Goal: Task Accomplishment & Management: Use online tool/utility

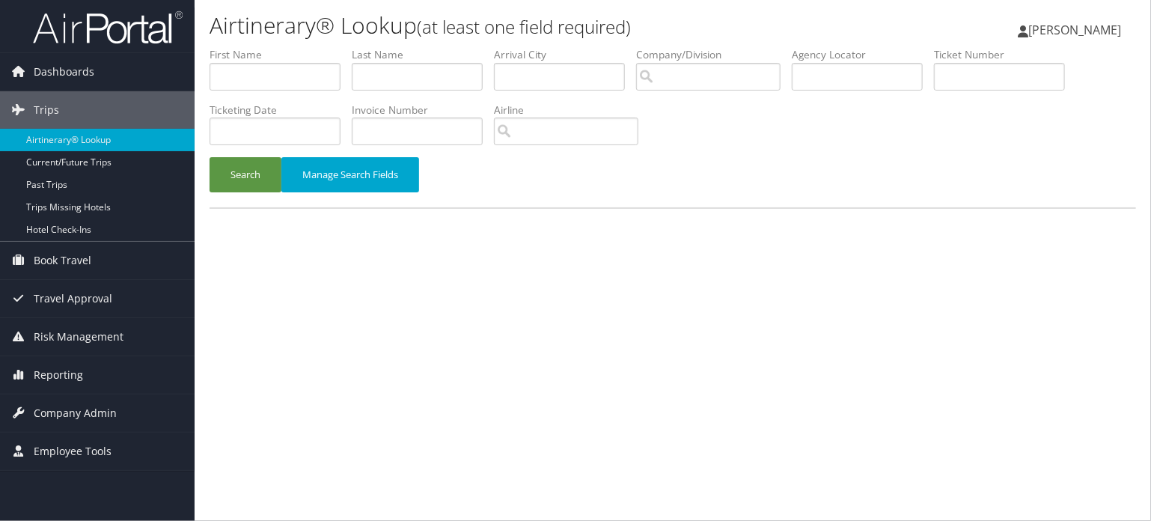
click at [843, 61] on label "Agency Locator" at bounding box center [863, 54] width 142 height 15
click at [877, 77] on input "text" at bounding box center [857, 77] width 131 height 28
paste input "DC81F7"
click at [218, 164] on button "Search" at bounding box center [245, 174] width 72 height 35
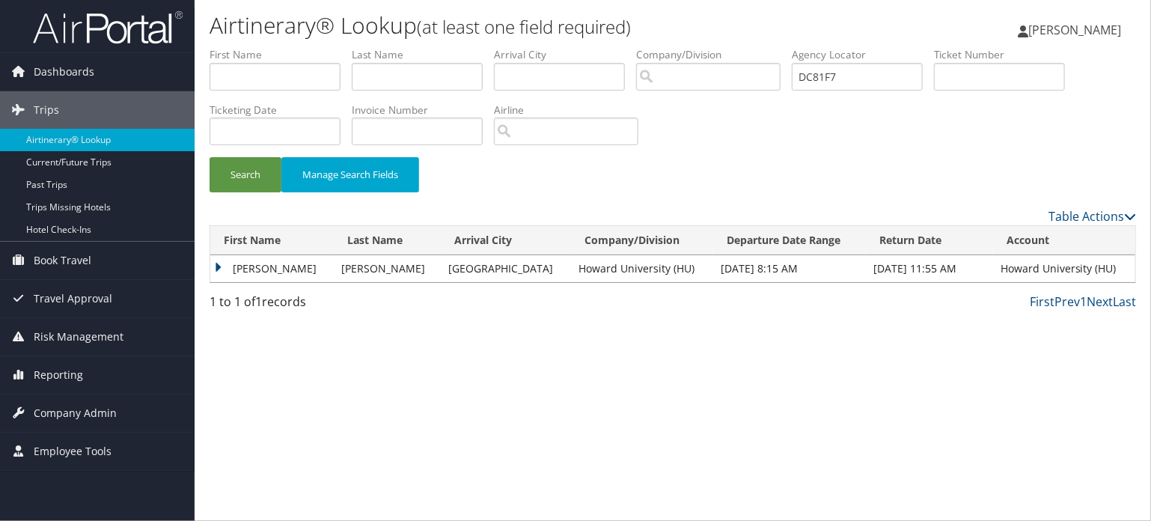
click at [243, 271] on td "BYEONGYONG PAUL" at bounding box center [271, 268] width 123 height 27
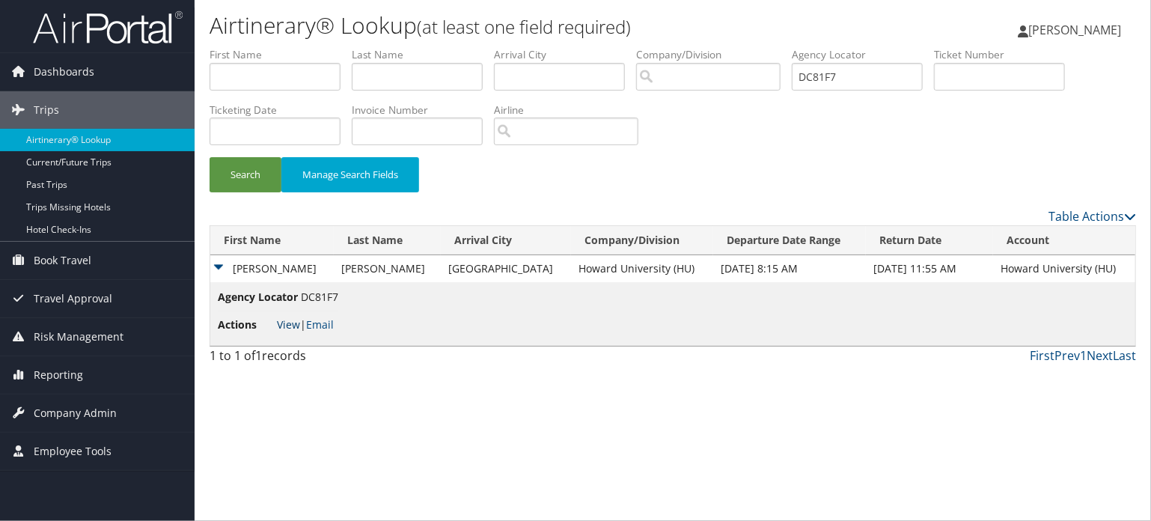
click at [281, 319] on link "View" at bounding box center [288, 324] width 23 height 14
click at [835, 76] on input "DC81F7" at bounding box center [857, 77] width 131 height 28
drag, startPoint x: 625, startPoint y: 70, endPoint x: 605, endPoint y: 72, distance: 21.1
click at [605, 47] on ul "First Name Last Name Departure City Arrival City Company/Division Airport/City …" at bounding box center [672, 47] width 926 height 0
paste input "2MC"
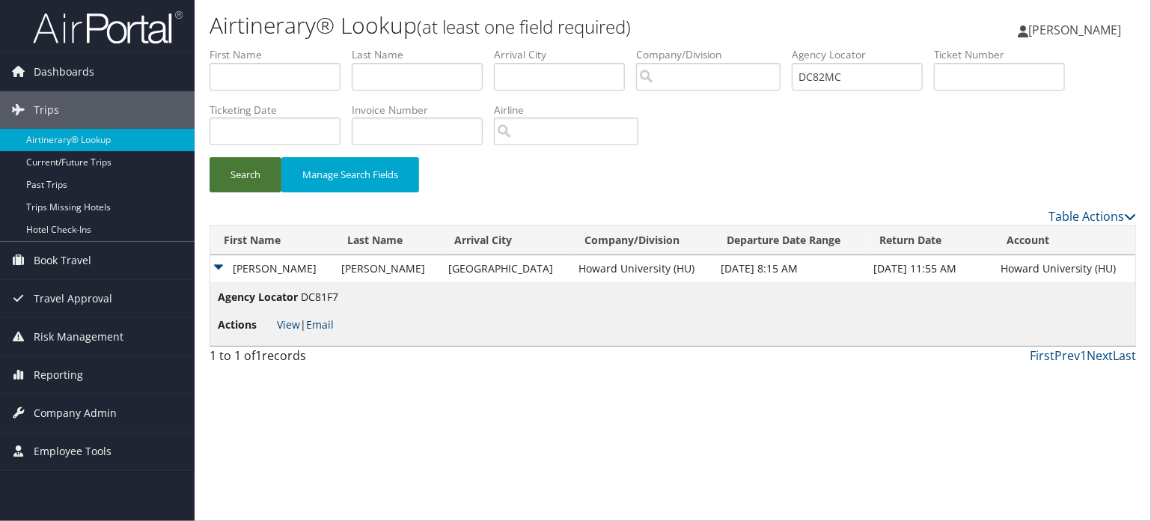
click at [242, 164] on button "Search" at bounding box center [245, 174] width 72 height 35
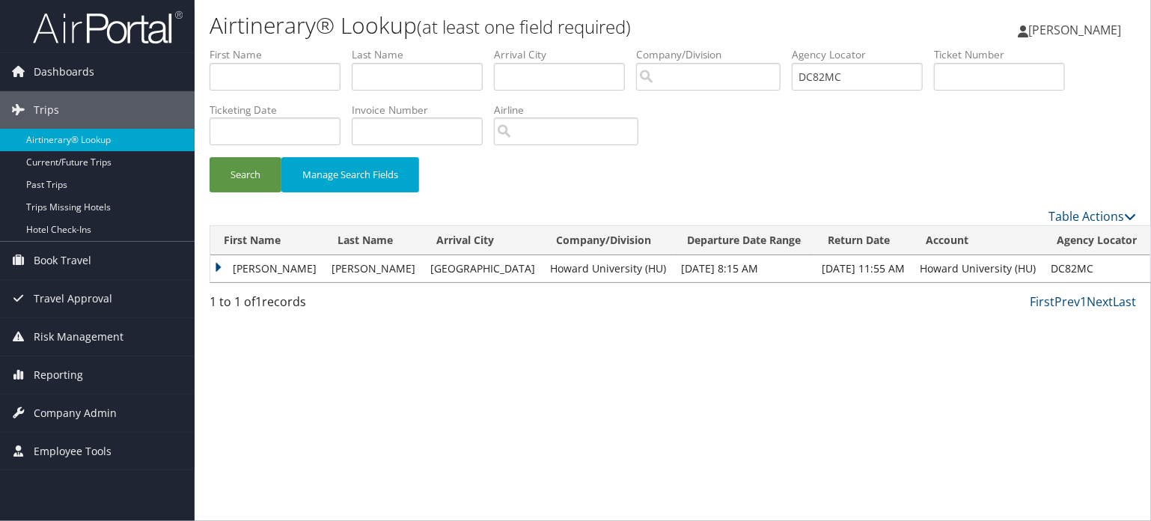
click at [257, 263] on td "XAVIER" at bounding box center [267, 268] width 114 height 27
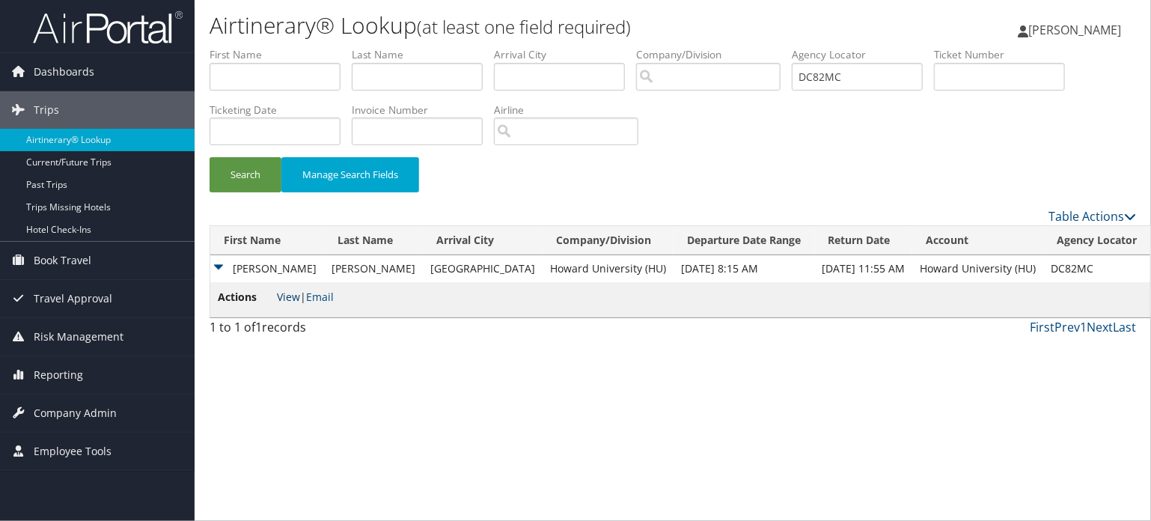
click at [293, 290] on link "View" at bounding box center [288, 297] width 23 height 14
drag, startPoint x: 836, startPoint y: 70, endPoint x: 545, endPoint y: 69, distance: 291.0
click at [545, 47] on ul "First Name Last Name Departure City Arrival City Company/Division Airport/City …" at bounding box center [672, 47] width 926 height 0
paste input "50Q"
click at [242, 185] on button "Search" at bounding box center [245, 174] width 72 height 35
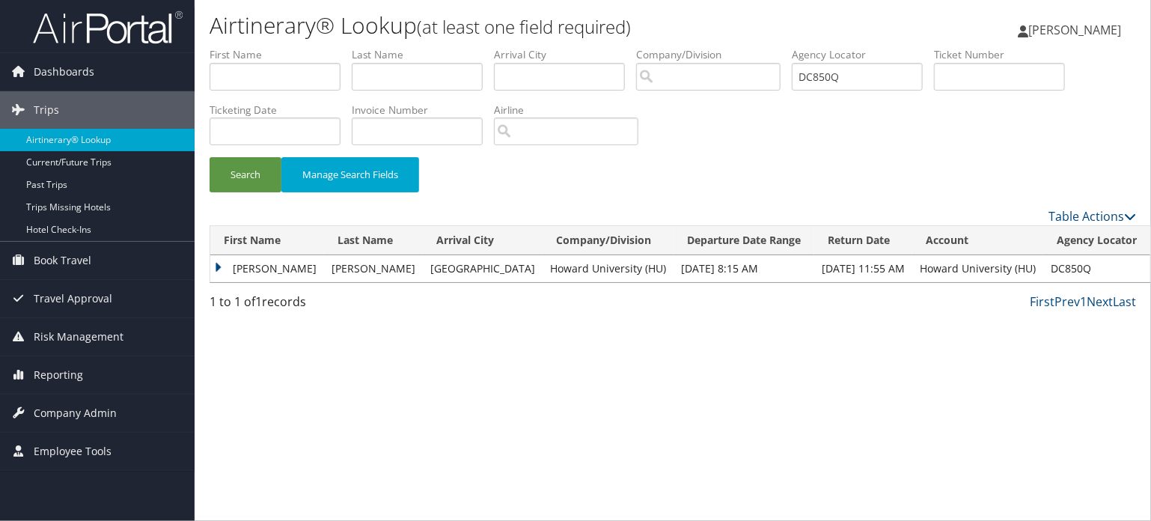
click at [251, 268] on td "ANTON" at bounding box center [267, 268] width 114 height 27
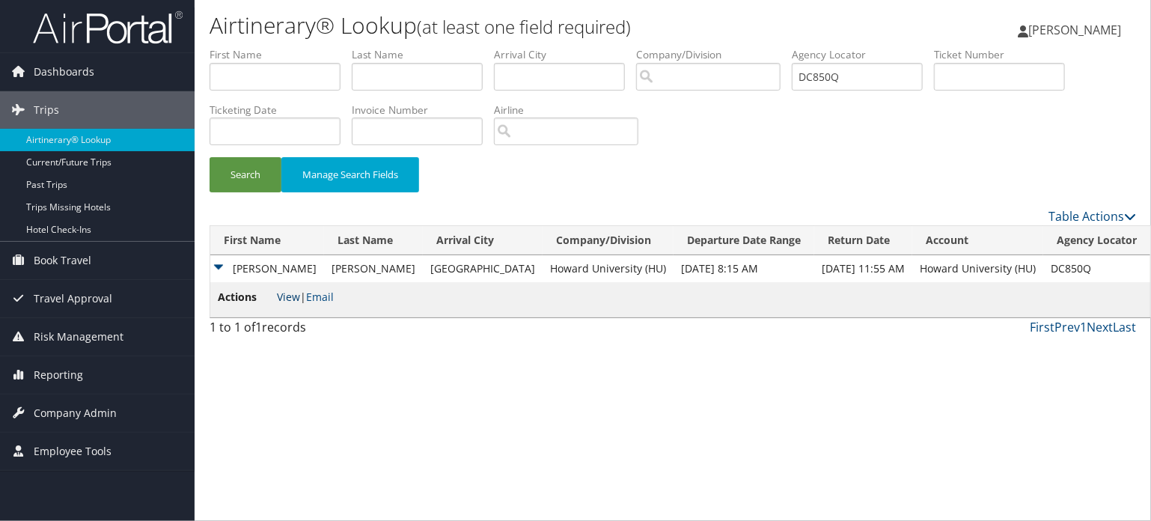
click at [278, 304] on link "View" at bounding box center [288, 297] width 23 height 14
drag, startPoint x: 868, startPoint y: 65, endPoint x: 706, endPoint y: 57, distance: 161.8
click at [706, 47] on ul "First Name Last Name Departure City Arrival City Company/Division Airport/City …" at bounding box center [672, 47] width 926 height 0
paste input "66K"
click at [255, 177] on button "Search" at bounding box center [245, 174] width 72 height 35
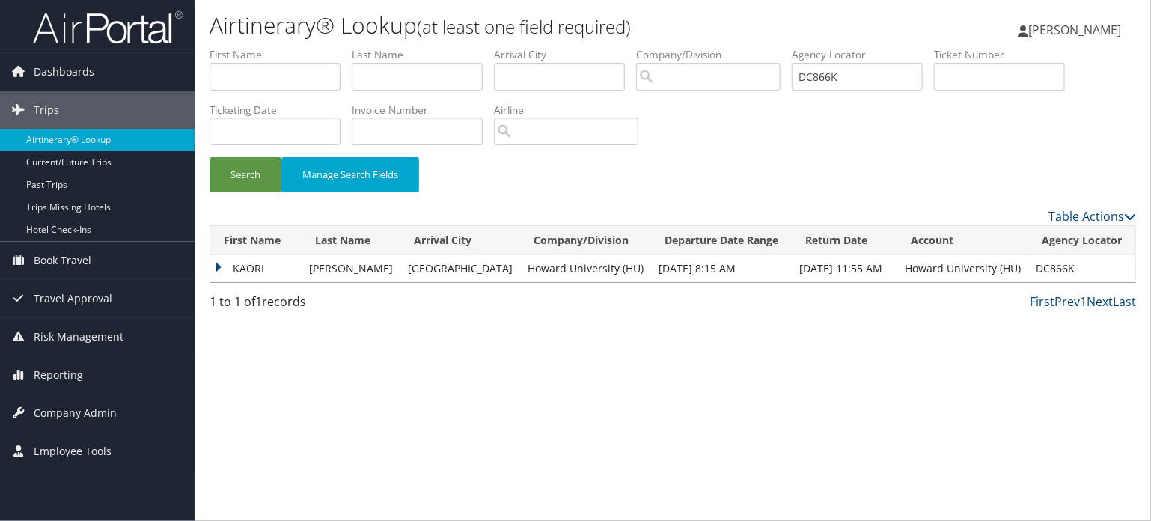
click at [241, 259] on td "KAORI" at bounding box center [256, 268] width 92 height 27
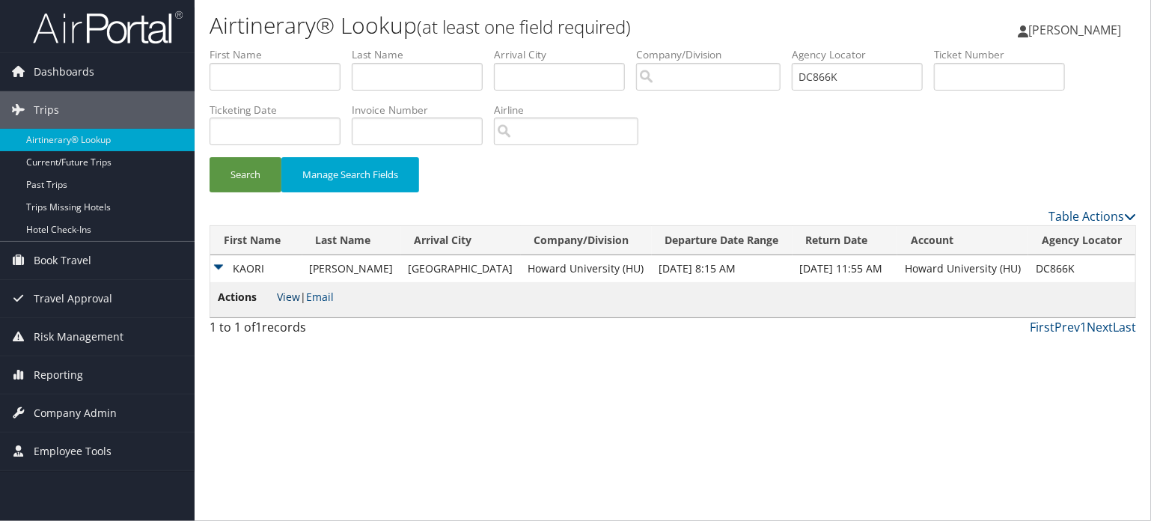
click at [284, 298] on link "View" at bounding box center [288, 297] width 23 height 14
drag, startPoint x: 804, startPoint y: 68, endPoint x: 637, endPoint y: 67, distance: 166.8
click at [637, 47] on ul "First Name Last Name Departure City Arrival City Company/Division Airport/City …" at bounding box center [672, 47] width 926 height 0
paste input "BC0"
click at [220, 170] on button "Search" at bounding box center [245, 174] width 72 height 35
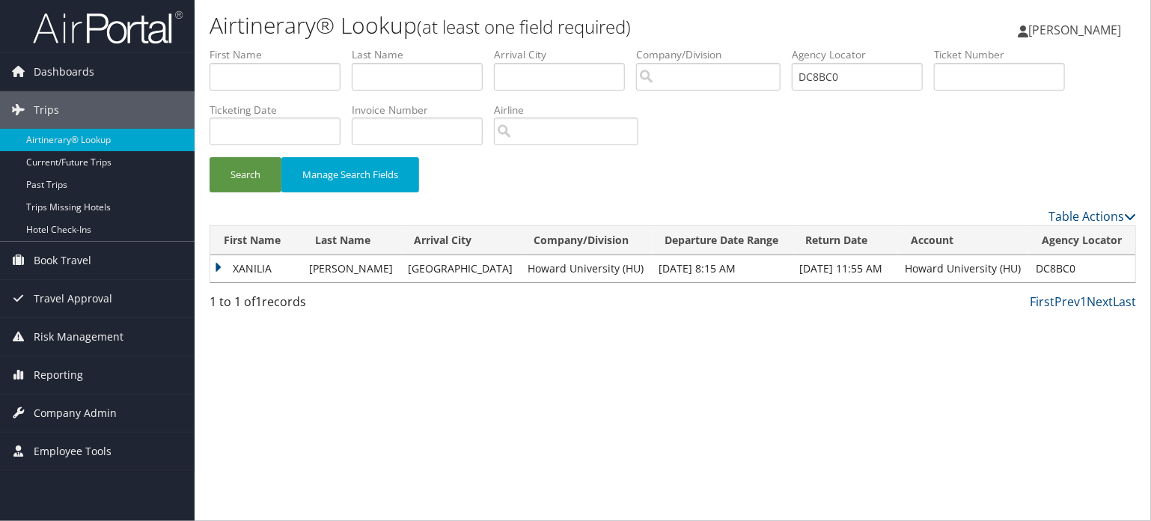
click at [242, 266] on td "XANILIA" at bounding box center [256, 268] width 92 height 27
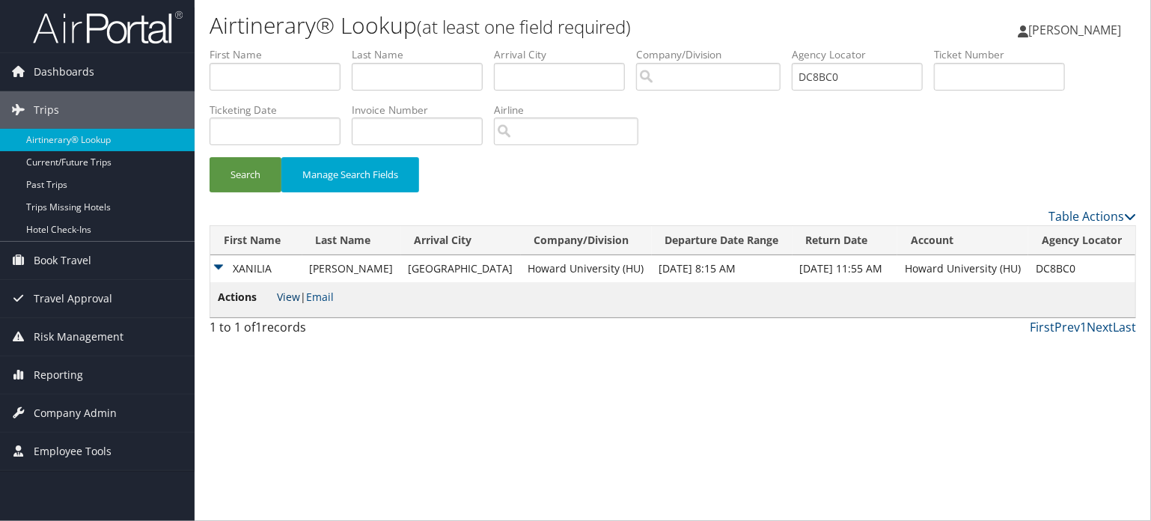
click at [288, 298] on link "View" at bounding box center [288, 297] width 23 height 14
click at [699, 47] on ul "First Name Last Name Departure City Arrival City Company/Division Airport/City …" at bounding box center [672, 47] width 926 height 0
click at [587, 47] on ul "First Name Last Name Departure City Arrival City Company/Division Airport/City …" at bounding box center [672, 47] width 926 height 0
paste input "C4S"
click at [224, 179] on button "Search" at bounding box center [245, 174] width 72 height 35
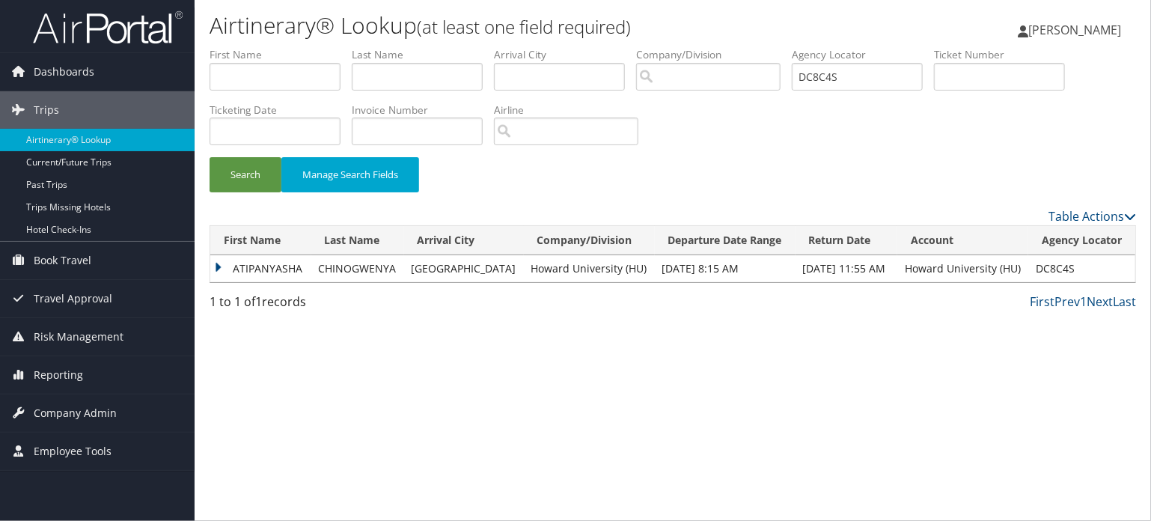
click at [274, 279] on td "ATIPANYASHA" at bounding box center [260, 268] width 101 height 27
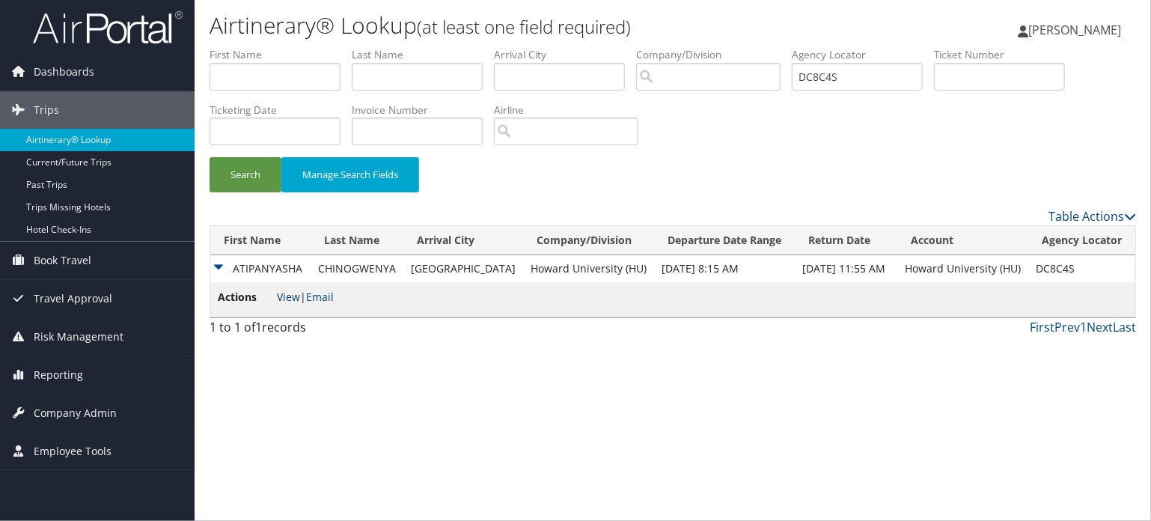
click at [293, 293] on link "View" at bounding box center [288, 297] width 23 height 14
drag, startPoint x: 869, startPoint y: 77, endPoint x: 555, endPoint y: 73, distance: 313.5
click at [555, 47] on ul "First Name Last Name Departure City Arrival City Company/Division Airport/City …" at bounding box center [672, 47] width 926 height 0
paste input "DMV"
click at [242, 176] on button "Search" at bounding box center [245, 174] width 72 height 35
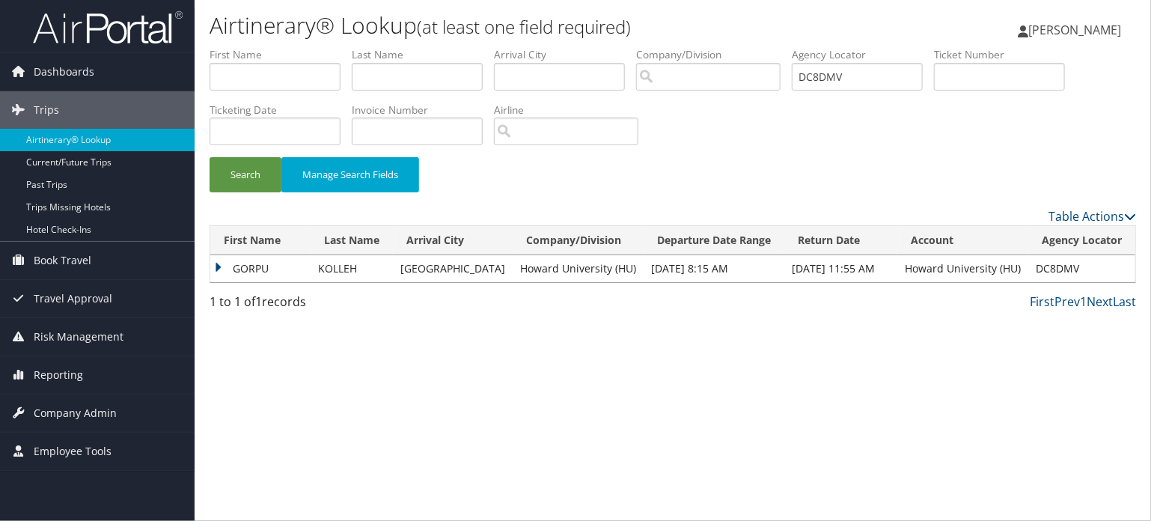
click at [258, 272] on td "GORPU" at bounding box center [260, 268] width 100 height 27
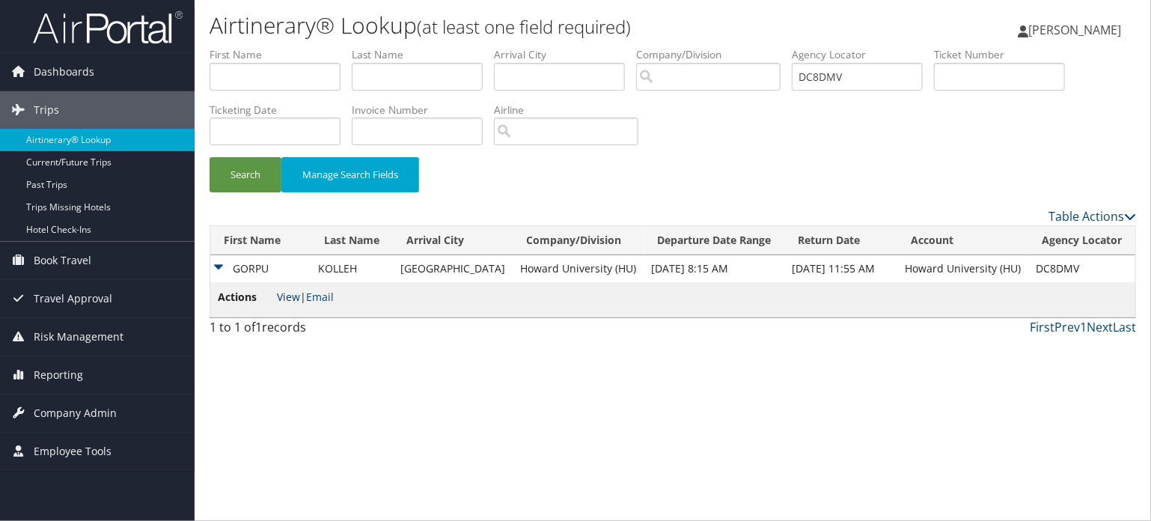
click at [294, 300] on link "View" at bounding box center [288, 297] width 23 height 14
drag, startPoint x: 875, startPoint y: 68, endPoint x: 599, endPoint y: 68, distance: 276.1
click at [600, 47] on ul "First Name Last Name Departure City Arrival City Company/Division Airport/City …" at bounding box center [672, 47] width 926 height 0
paste input "H2H"
type input "DC8H2H"
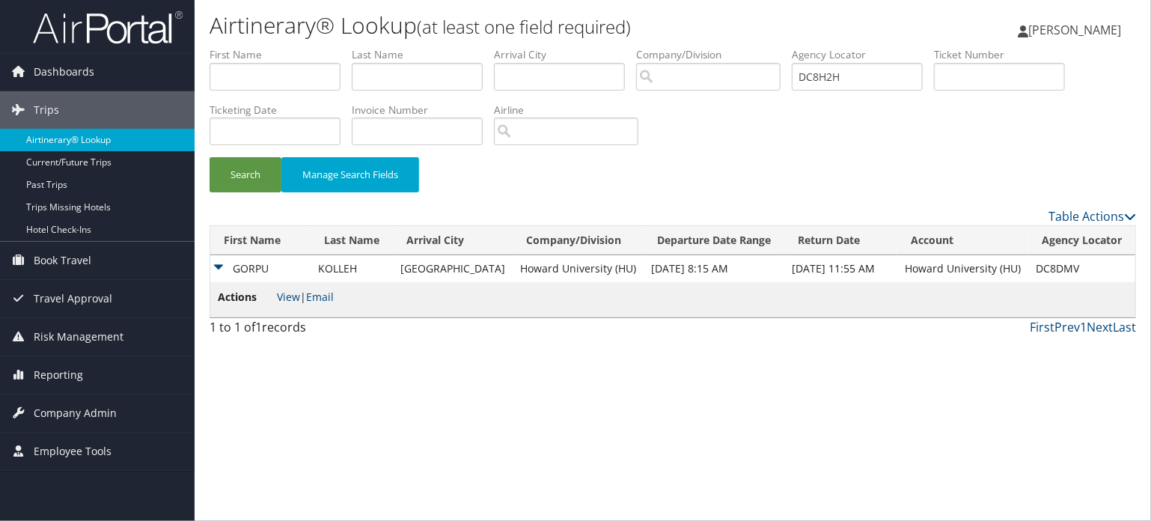
click at [64, 138] on link "Airtinerary® Lookup" at bounding box center [97, 140] width 195 height 22
drag, startPoint x: 718, startPoint y: 56, endPoint x: 654, endPoint y: 50, distance: 64.6
click at [654, 47] on ul "First Name Last Name Departure City Arrival City Company/Division Airport/City …" at bounding box center [672, 47] width 926 height 0
click at [225, 170] on button "Search" at bounding box center [245, 174] width 72 height 35
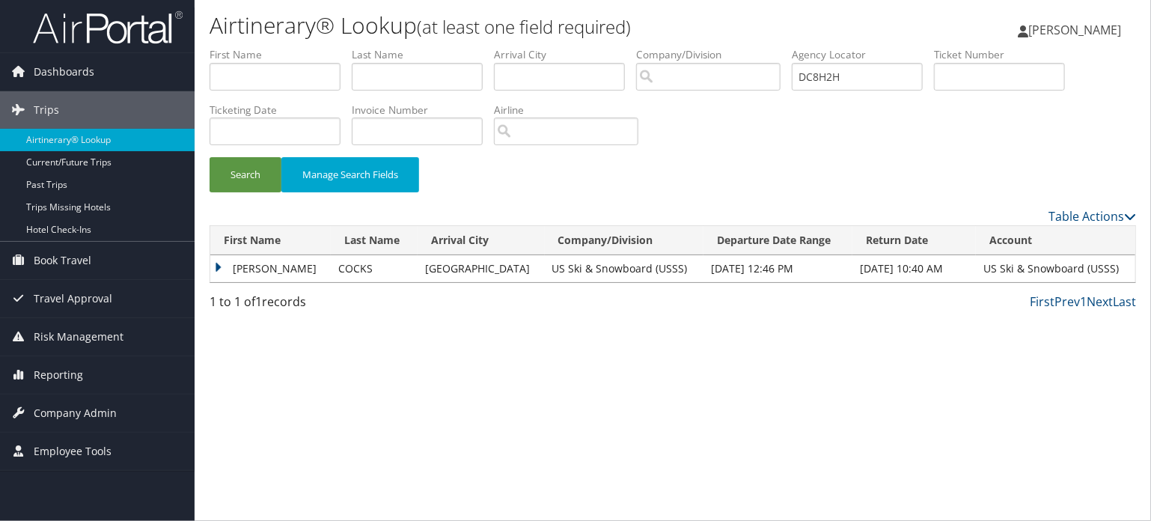
click at [236, 266] on td "JONATHAN FRANCIS THOMAS" at bounding box center [270, 268] width 120 height 27
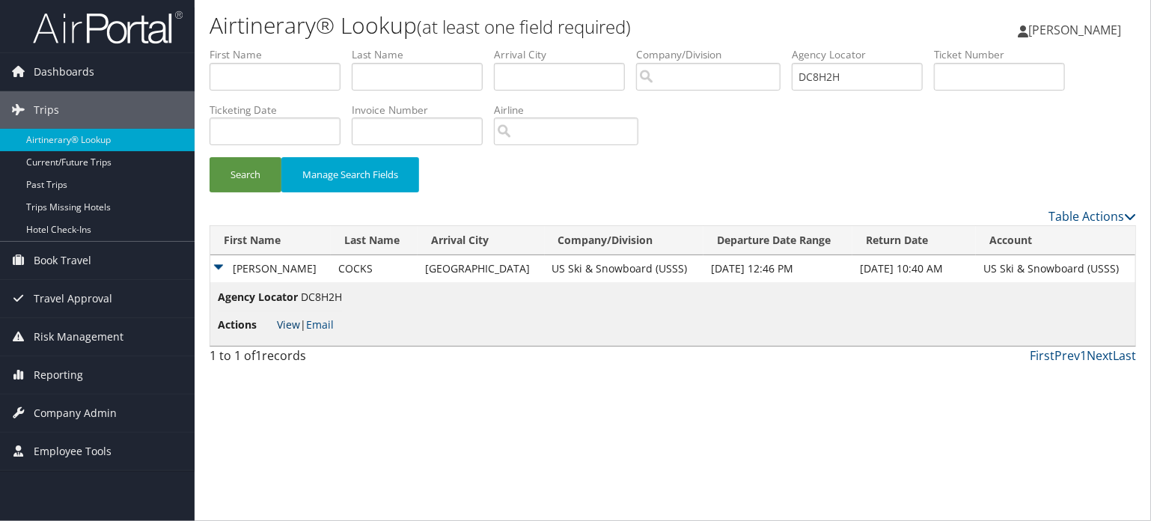
click at [290, 319] on link "View" at bounding box center [288, 324] width 23 height 14
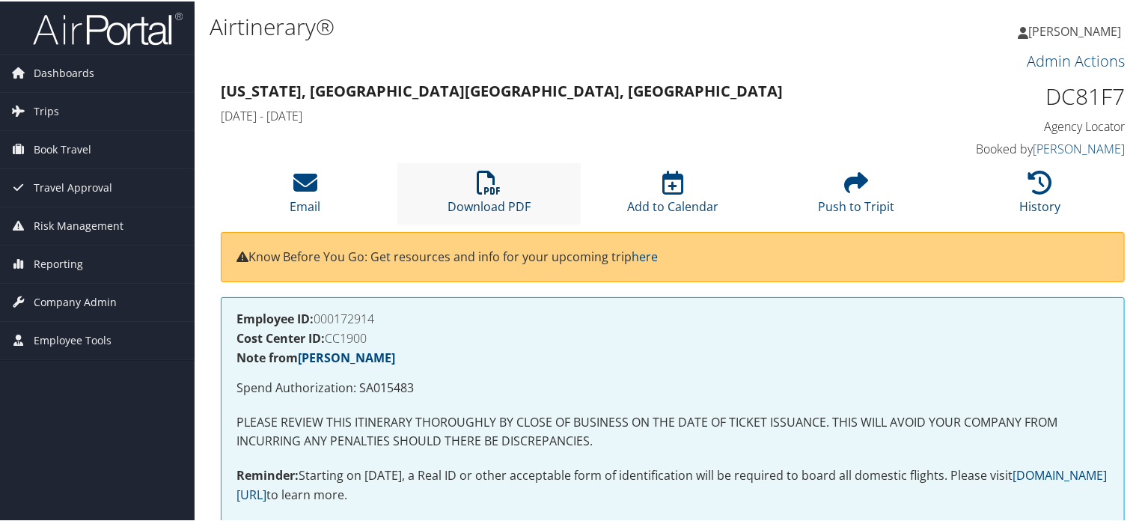
click at [490, 192] on icon at bounding box center [489, 181] width 24 height 24
click at [489, 192] on icon at bounding box center [489, 181] width 24 height 24
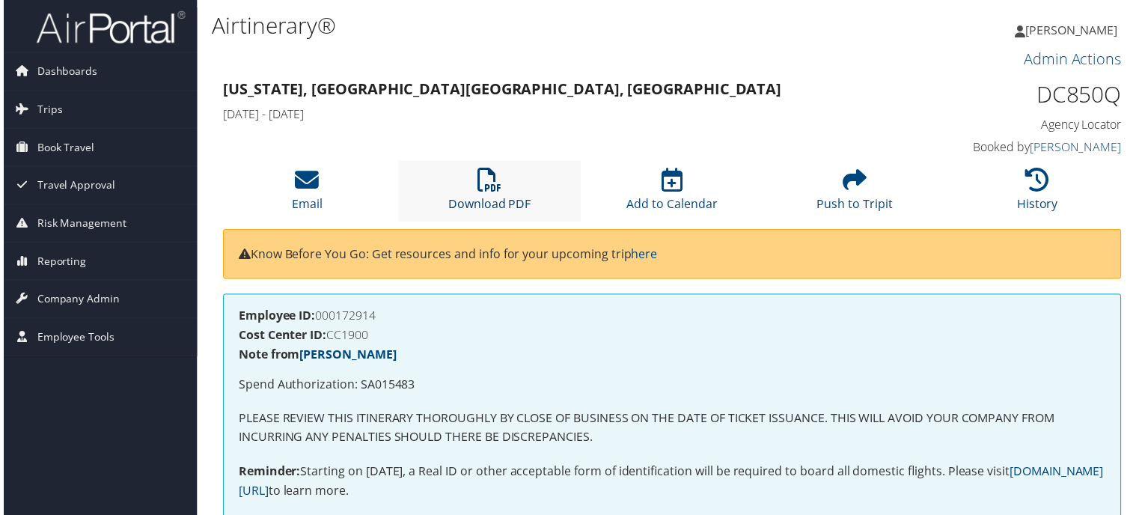
click at [480, 183] on icon at bounding box center [489, 181] width 24 height 24
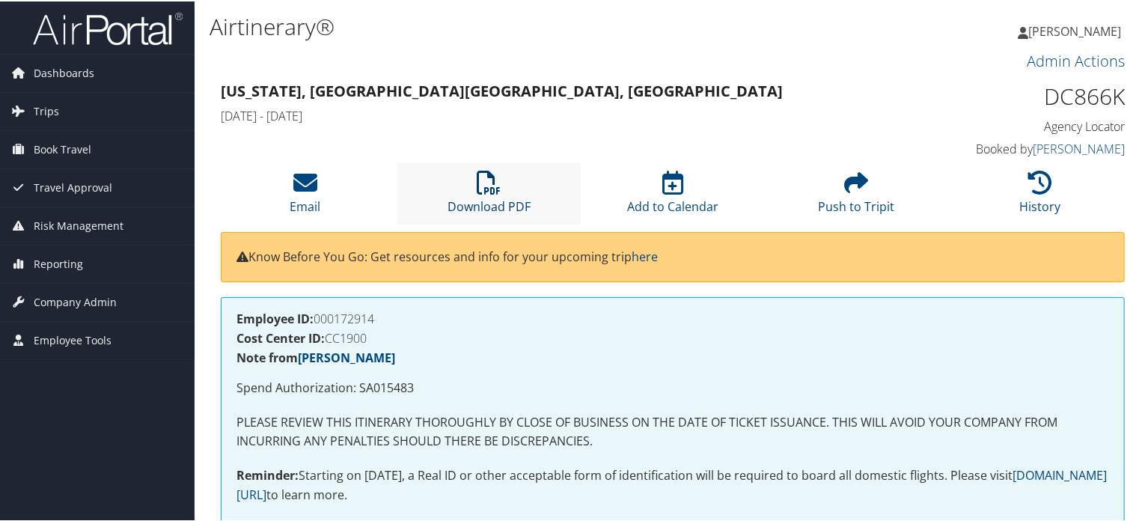
click at [492, 188] on icon at bounding box center [489, 181] width 24 height 24
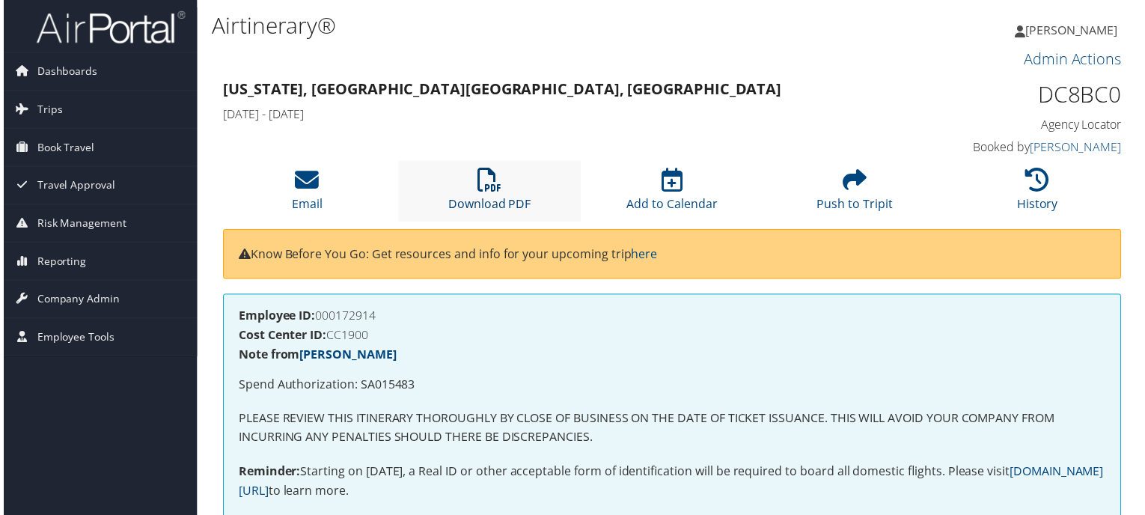
click at [491, 206] on link "Download PDF" at bounding box center [488, 195] width 83 height 36
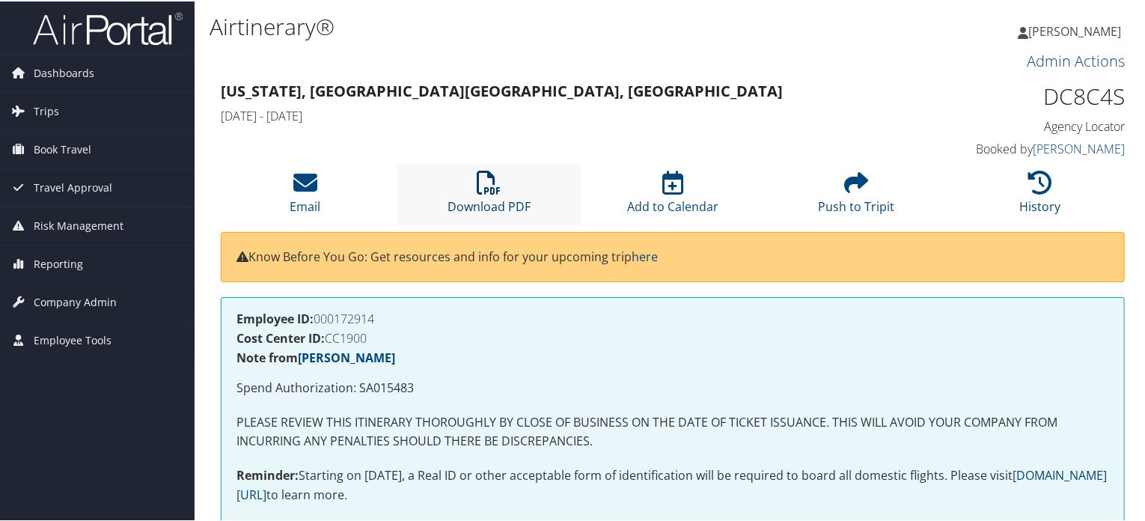
click at [497, 197] on link "Download PDF" at bounding box center [488, 195] width 83 height 36
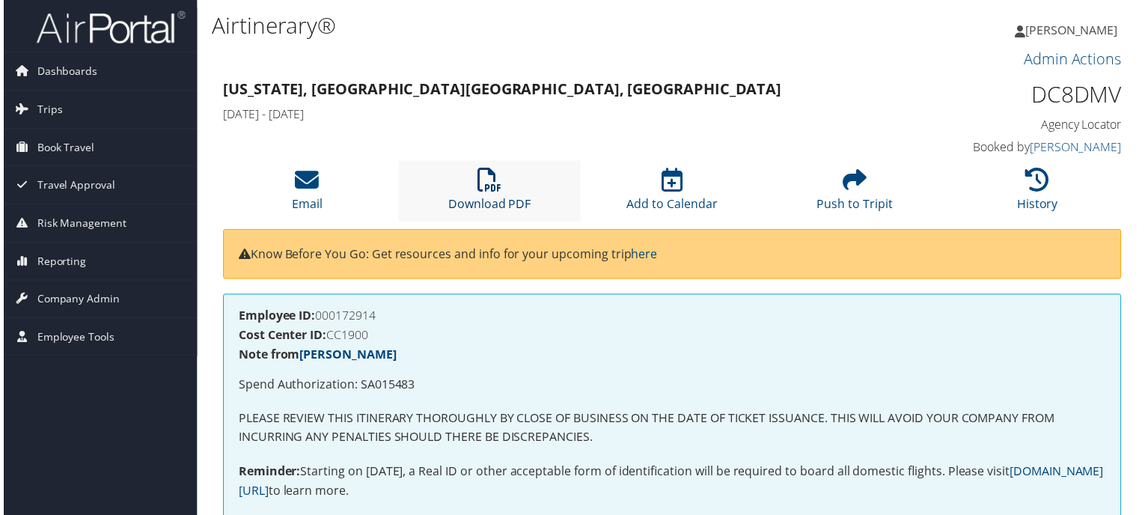
click at [492, 209] on link "Download PDF" at bounding box center [488, 195] width 83 height 36
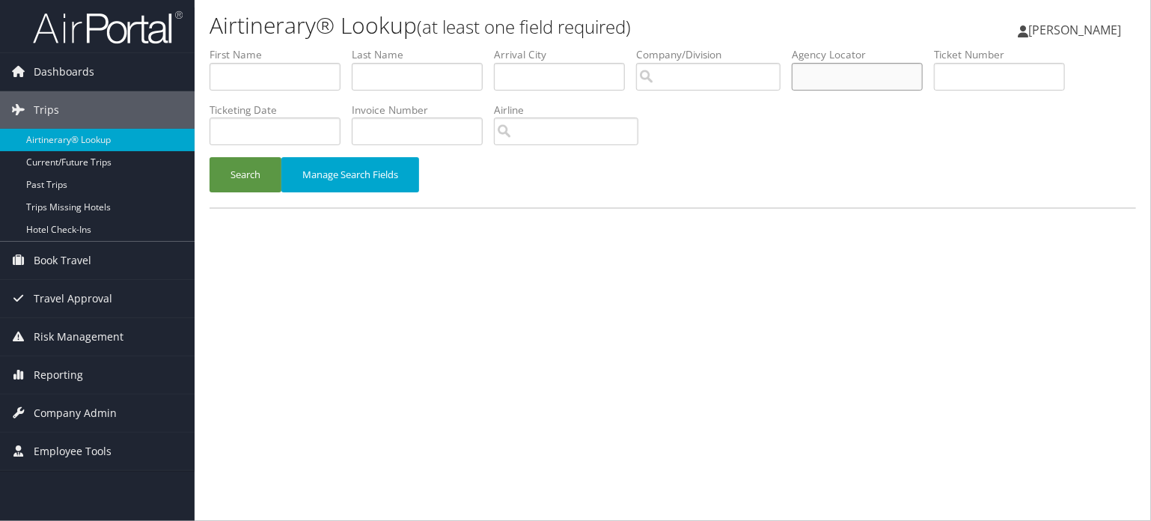
click at [863, 76] on input "text" at bounding box center [857, 77] width 131 height 28
paste input "D37QHY"
click at [246, 182] on button "Search" at bounding box center [245, 174] width 72 height 35
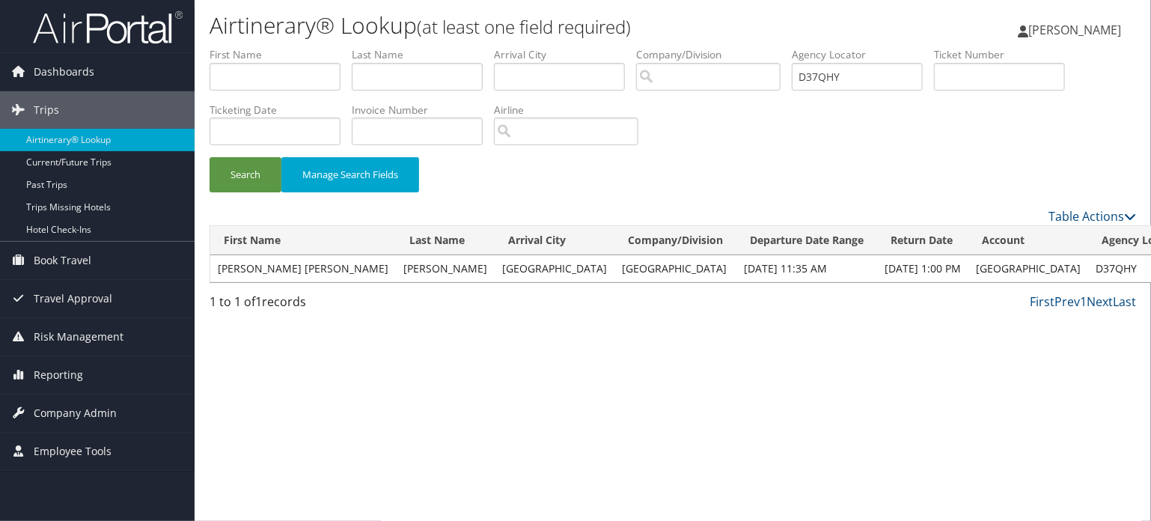
drag, startPoint x: 882, startPoint y: 76, endPoint x: 554, endPoint y: 65, distance: 328.6
click at [554, 47] on ul "First Name Last Name Departure City Arrival City Company/Division Airport/City …" at bounding box center [672, 47] width 926 height 0
paste input "TZZ"
type input "D37TZZ"
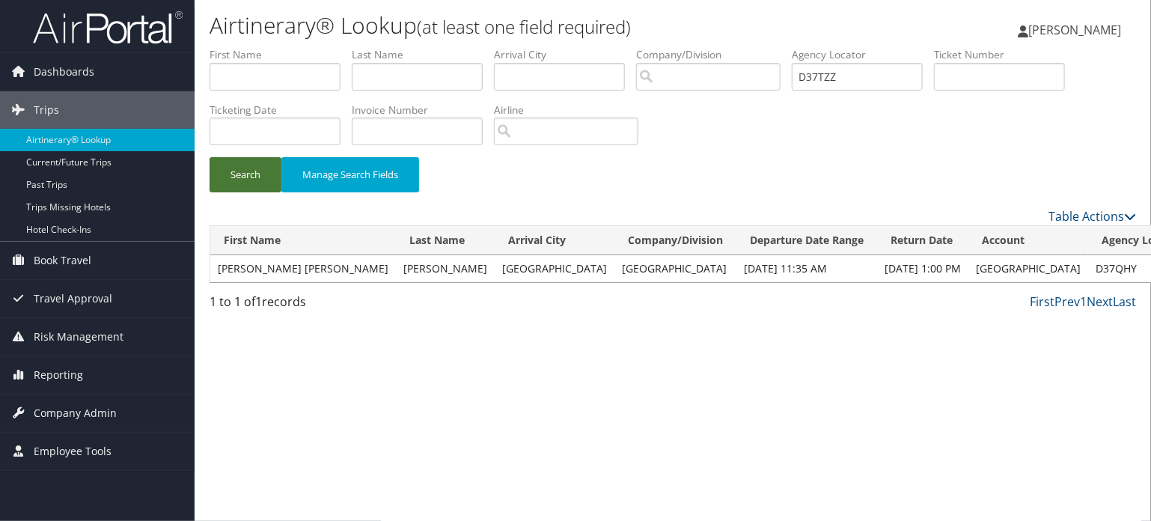
click at [254, 168] on button "Search" at bounding box center [245, 174] width 72 height 35
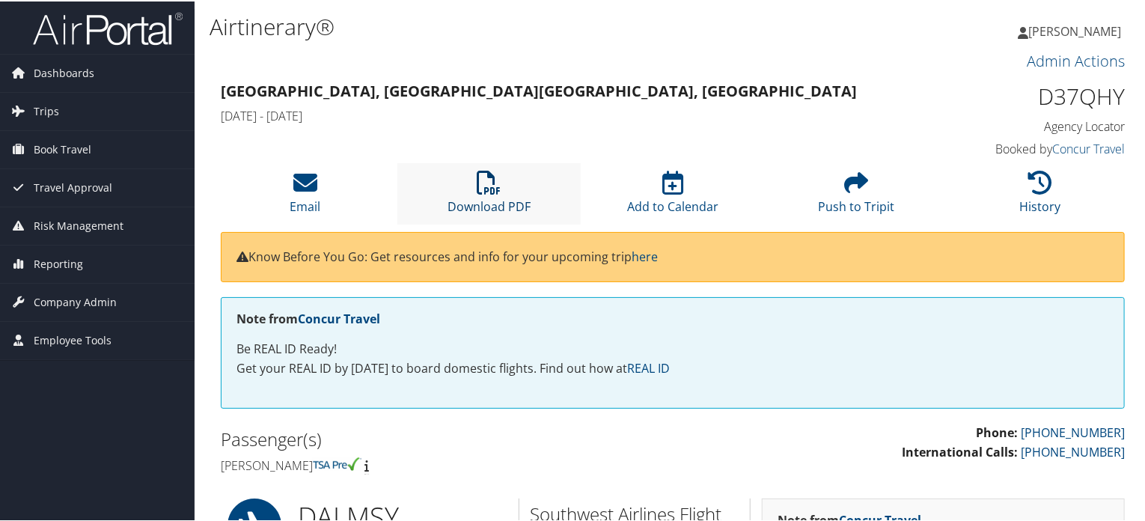
click at [492, 206] on link "Download PDF" at bounding box center [488, 195] width 83 height 36
click at [492, 200] on link "Download PDF" at bounding box center [488, 195] width 83 height 36
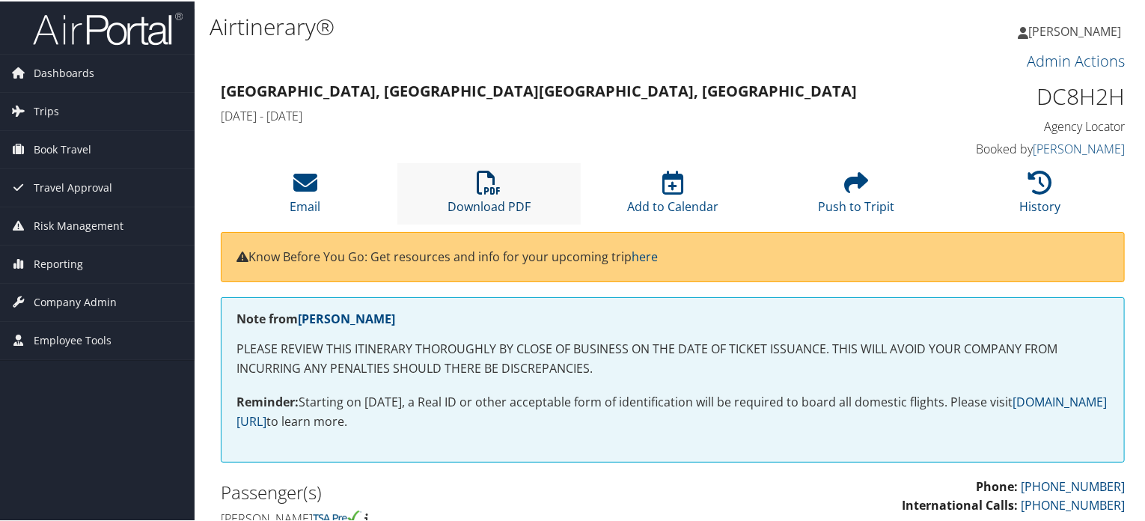
click at [489, 174] on icon at bounding box center [489, 181] width 24 height 24
